Goal: Task Accomplishment & Management: Complete application form

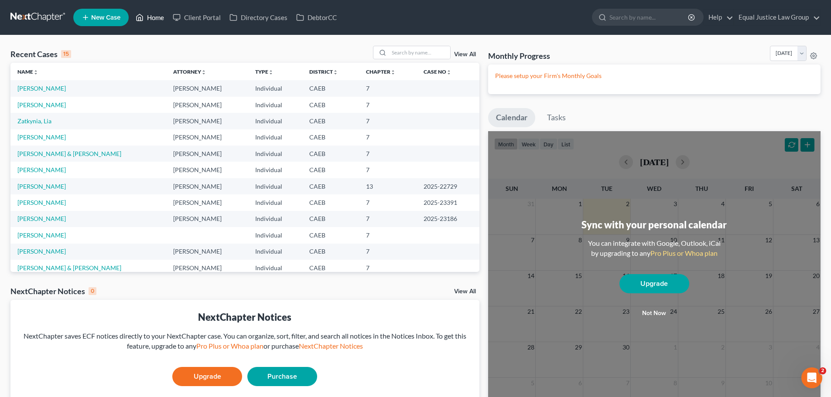
drag, startPoint x: 155, startPoint y: 14, endPoint x: 160, endPoint y: 16, distance: 5.7
click at [155, 14] on link "Home" at bounding box center [149, 18] width 37 height 16
click at [43, 151] on link "[PERSON_NAME] & [PERSON_NAME]" at bounding box center [69, 153] width 104 height 7
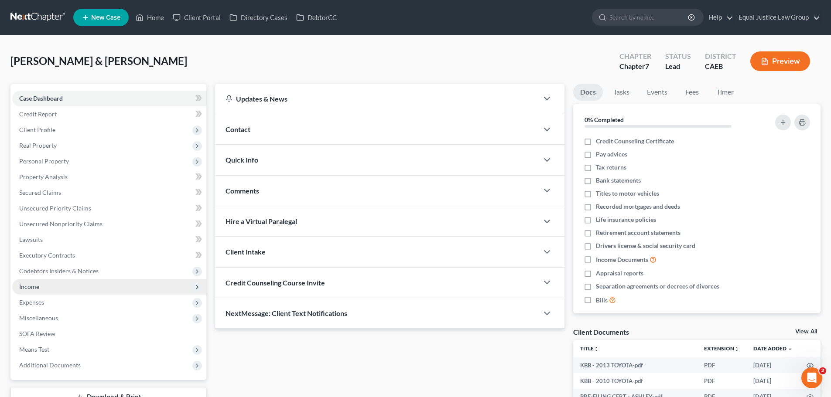
click at [36, 289] on span "Income" at bounding box center [29, 286] width 20 height 7
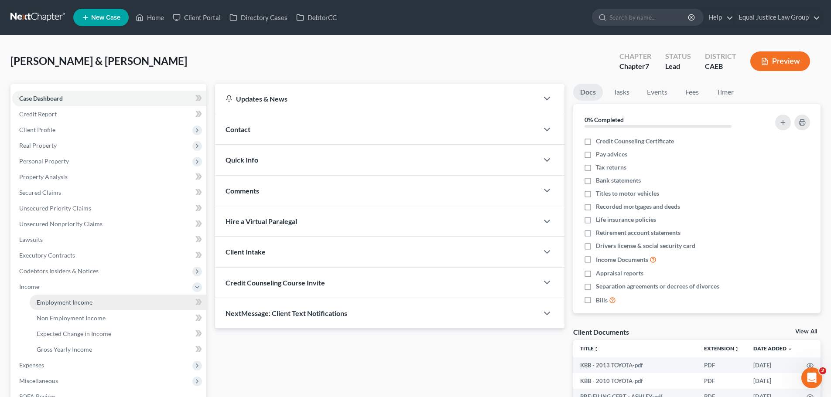
click at [76, 304] on span "Employment Income" at bounding box center [65, 302] width 56 height 7
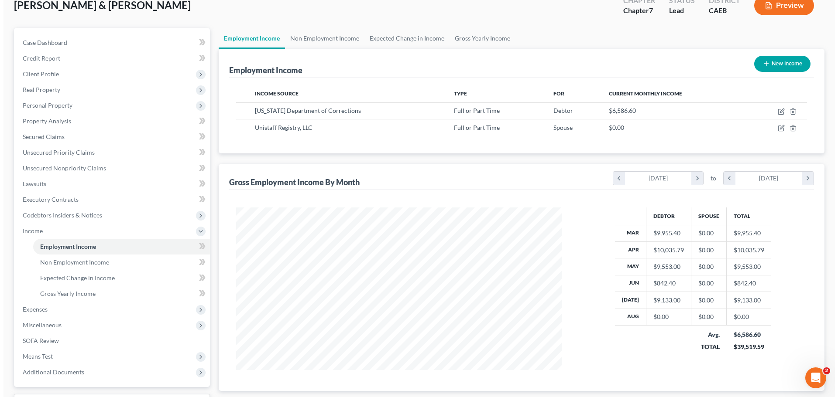
scroll to position [129, 0]
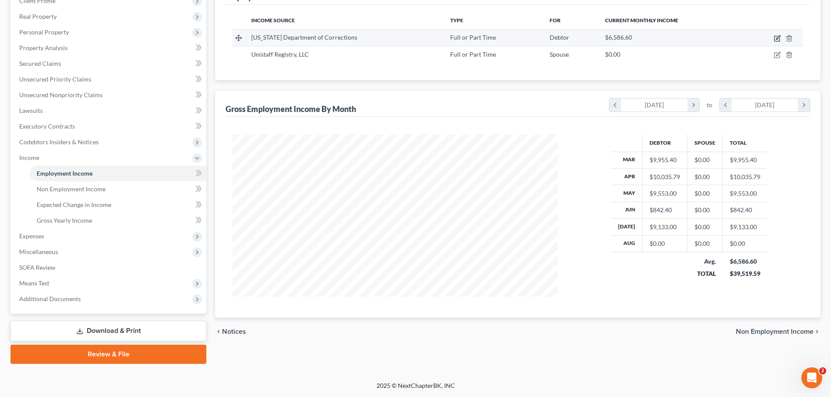
click at [777, 37] on icon "button" at bounding box center [777, 38] width 7 height 7
select select "0"
select select "4"
select select "0"
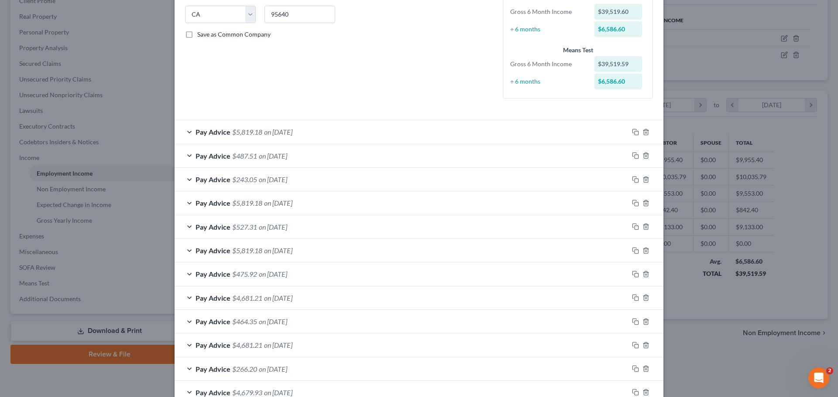
scroll to position [218, 0]
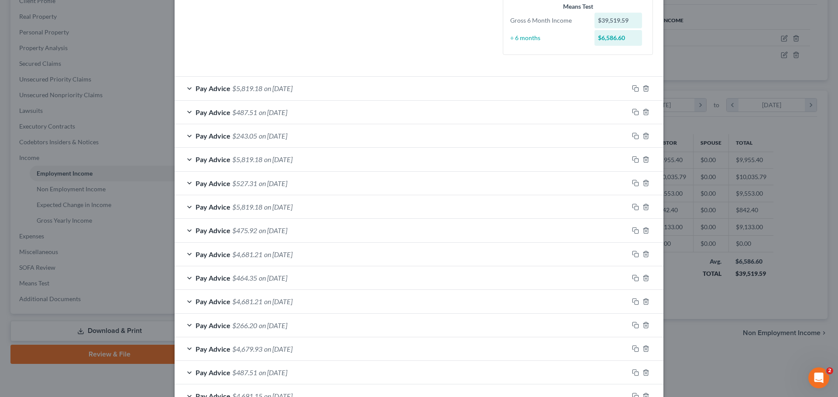
click at [331, 85] on div "Pay Advice $5,819.18 on [DATE]" at bounding box center [402, 88] width 454 height 23
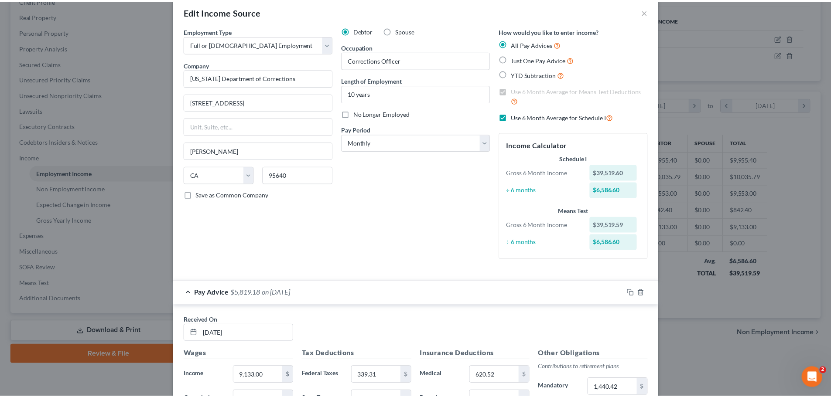
scroll to position [0, 0]
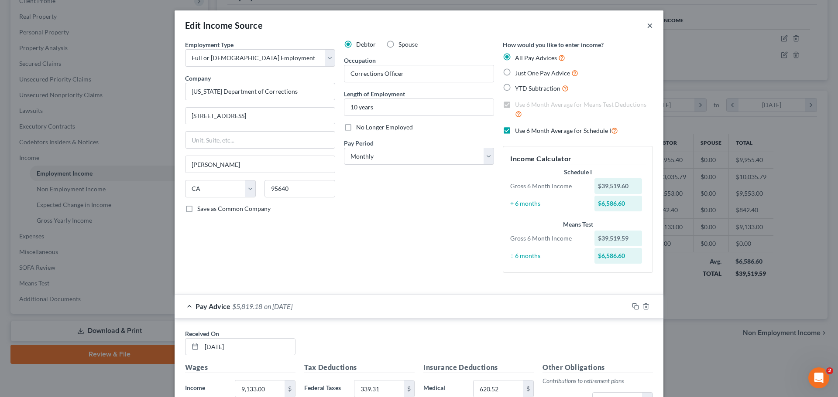
click at [647, 21] on button "×" at bounding box center [650, 25] width 6 height 10
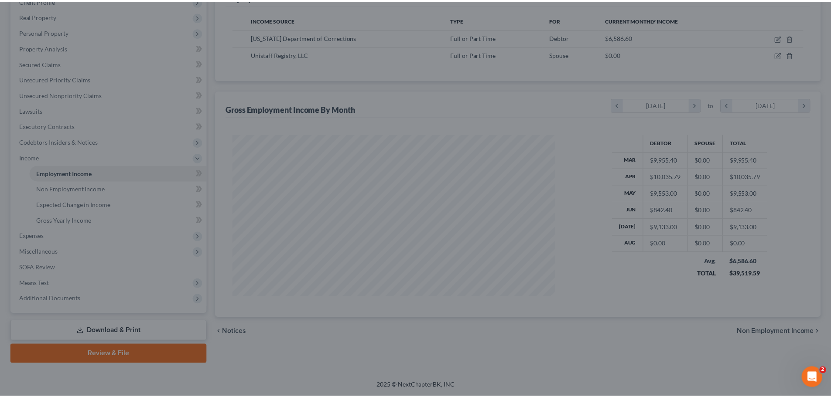
scroll to position [436150, 435970]
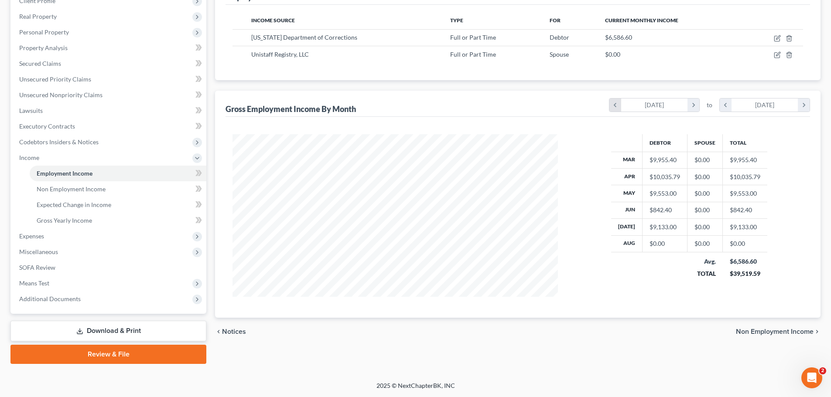
click at [613, 107] on icon "chevron_left" at bounding box center [616, 105] width 12 height 13
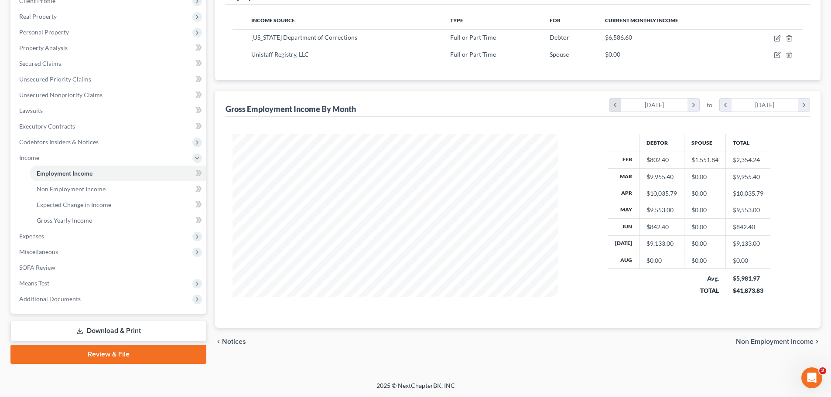
scroll to position [173, 343]
click at [727, 105] on icon "chevron_left" at bounding box center [726, 105] width 12 height 13
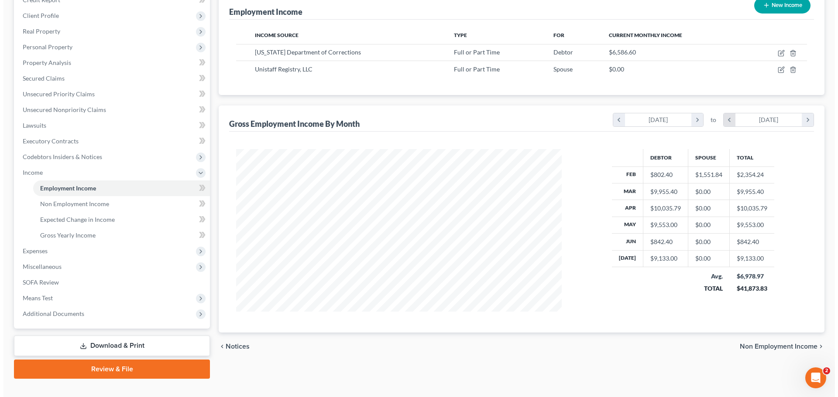
scroll to position [129, 0]
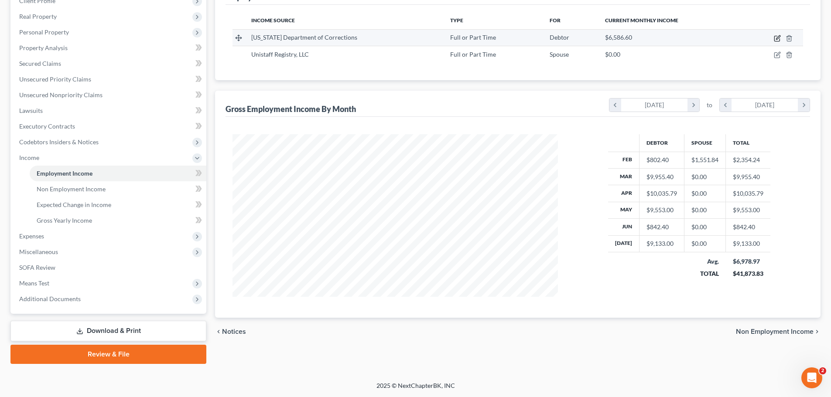
click at [776, 38] on icon "button" at bounding box center [777, 38] width 7 height 7
select select "0"
select select "4"
select select "0"
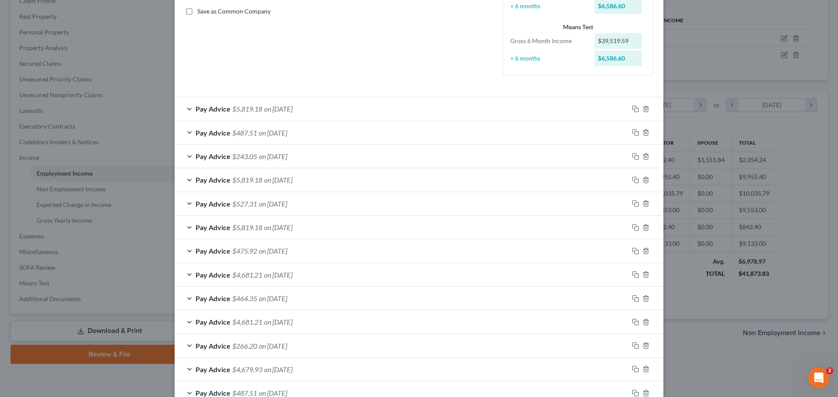
scroll to position [67, 0]
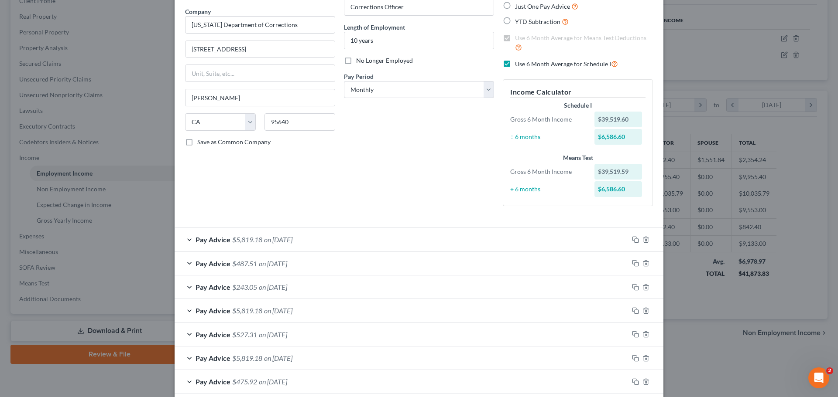
click at [292, 241] on span "on [DATE]" at bounding box center [278, 240] width 28 height 8
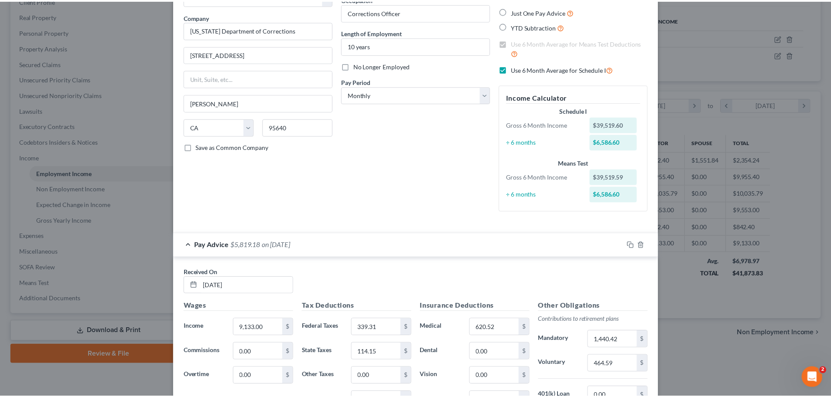
scroll to position [0, 0]
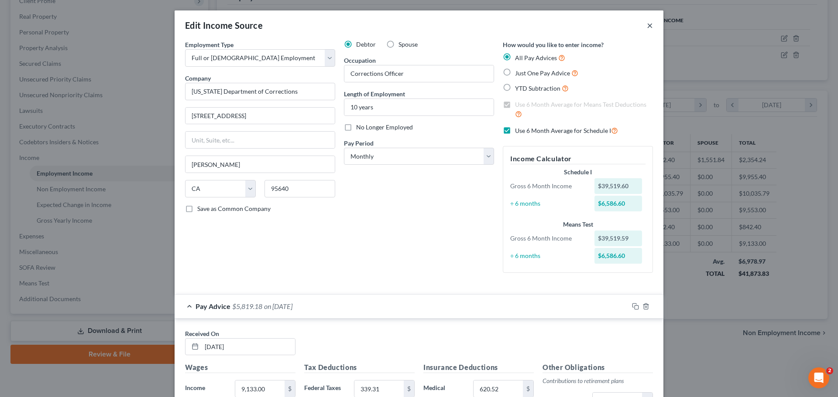
click at [647, 26] on button "×" at bounding box center [650, 25] width 6 height 10
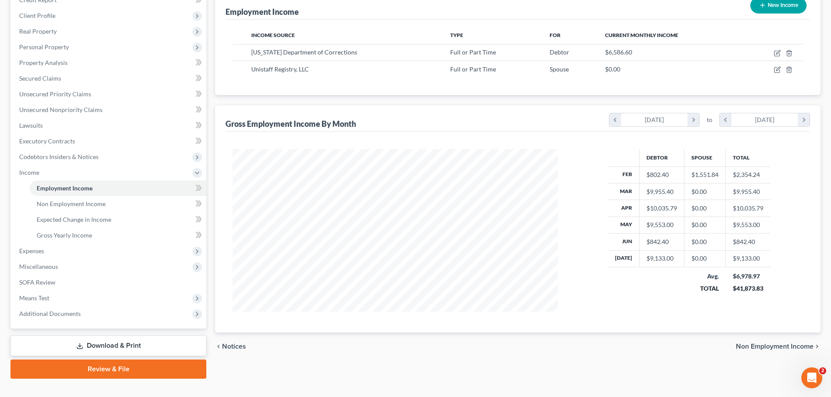
scroll to position [129, 0]
